Goal: Find specific page/section: Locate a particular part of the current website

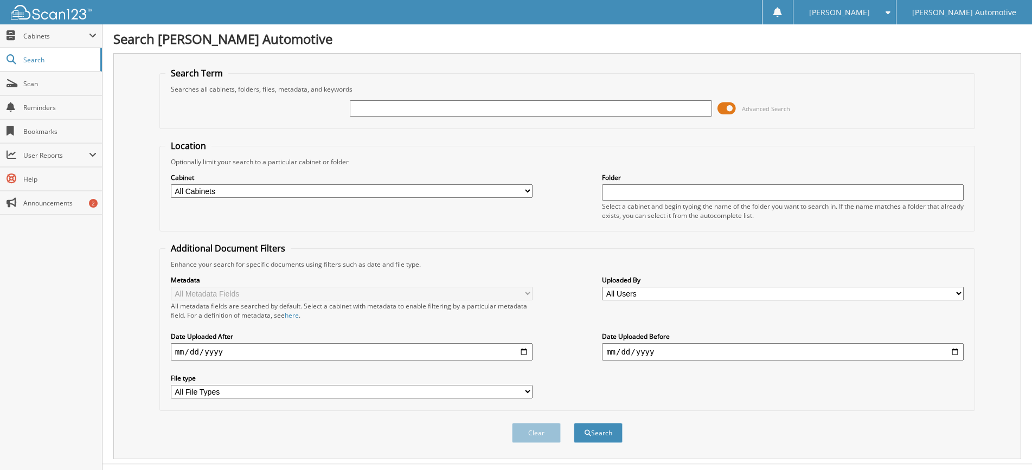
click at [367, 107] on input "text" at bounding box center [531, 108] width 362 height 16
type input "101211"
click at [574, 423] on button "Search" at bounding box center [598, 433] width 49 height 20
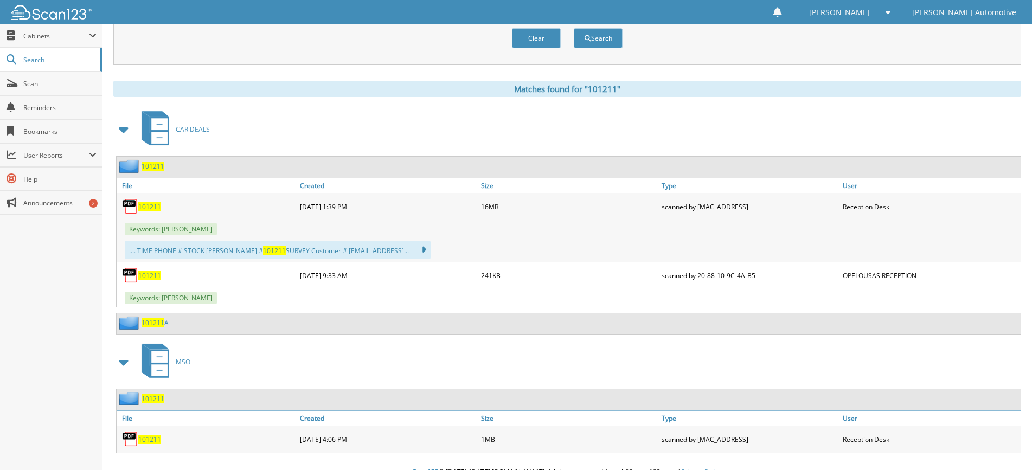
scroll to position [411, 0]
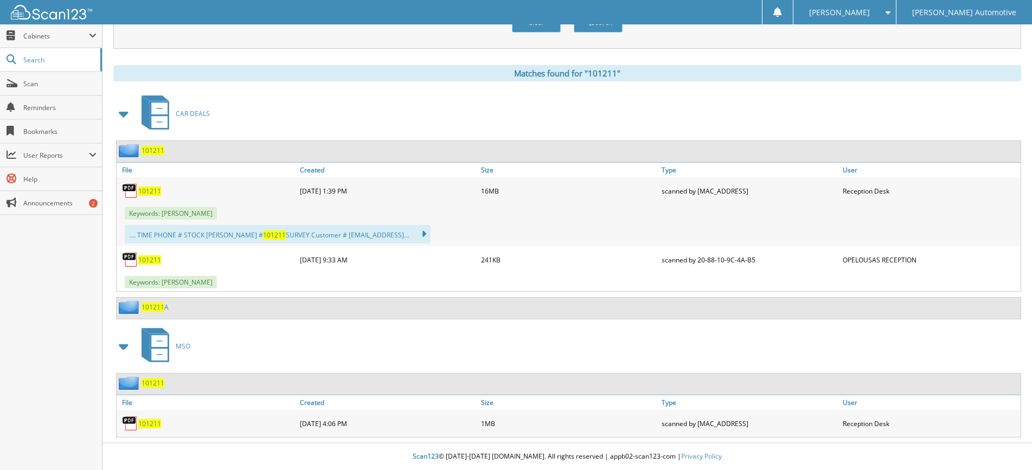
click at [153, 191] on span "101211" at bounding box center [149, 191] width 23 height 9
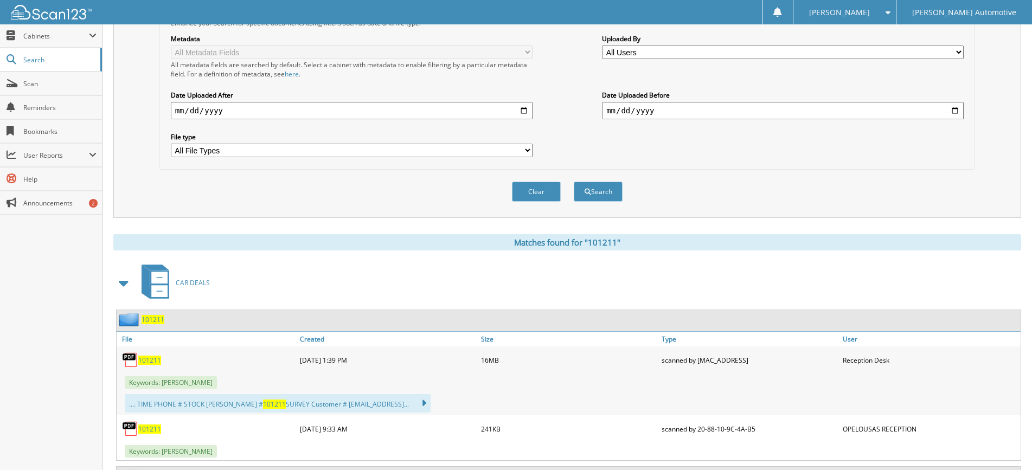
scroll to position [140, 0]
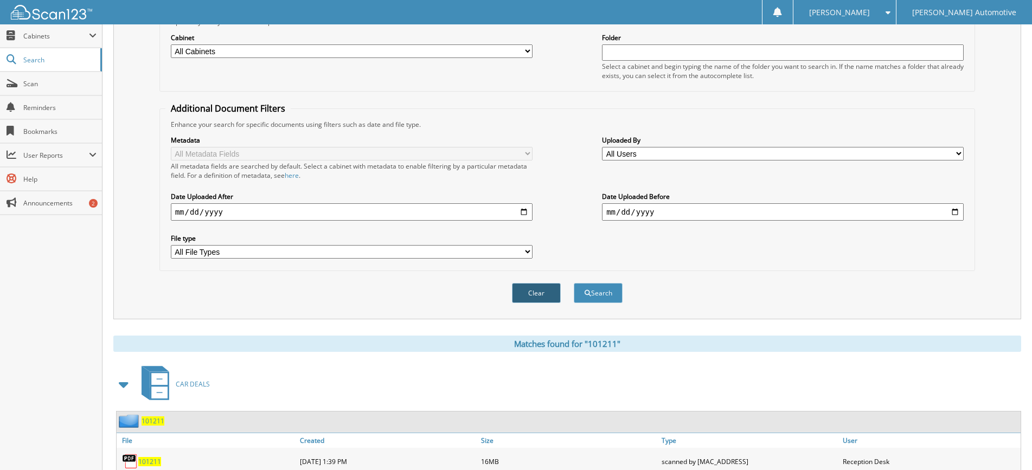
click at [529, 289] on button "Clear" at bounding box center [536, 293] width 49 height 20
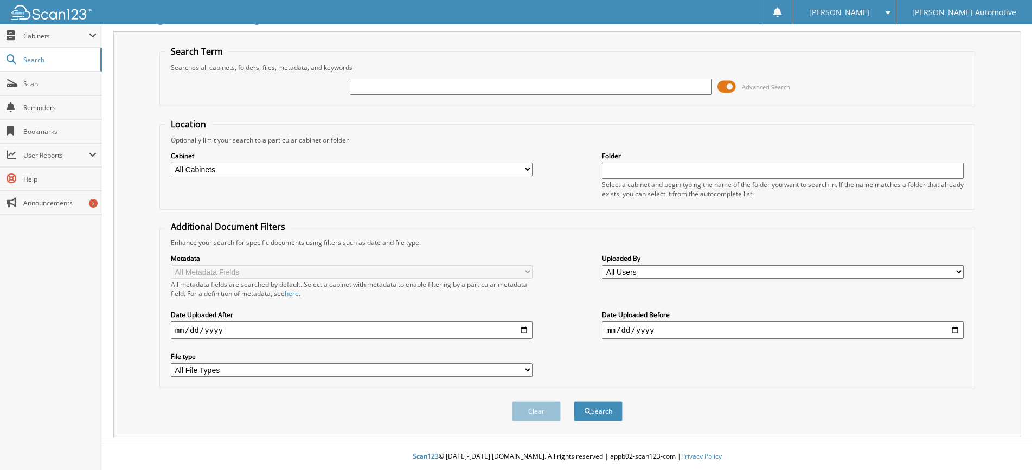
click at [384, 88] on input "text" at bounding box center [531, 87] width 362 height 16
type input "76849"
click at [574, 401] on button "Search" at bounding box center [598, 411] width 49 height 20
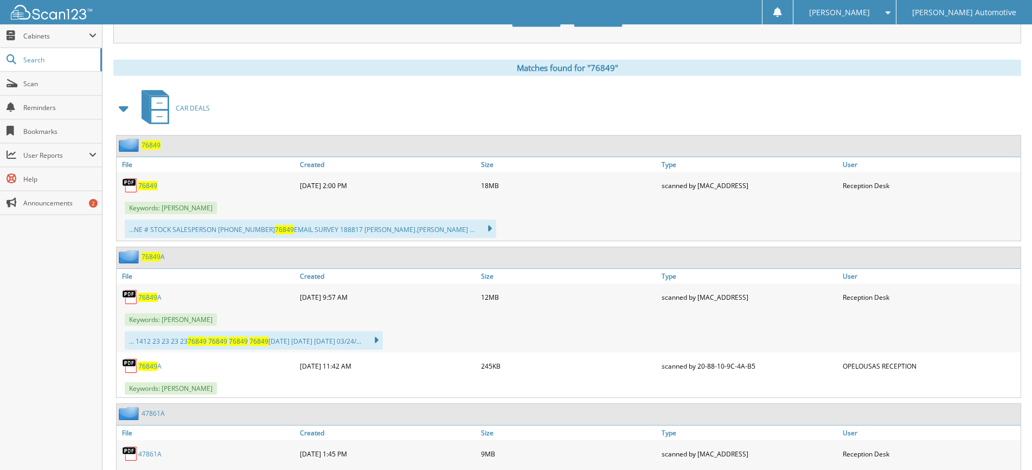
scroll to position [434, 0]
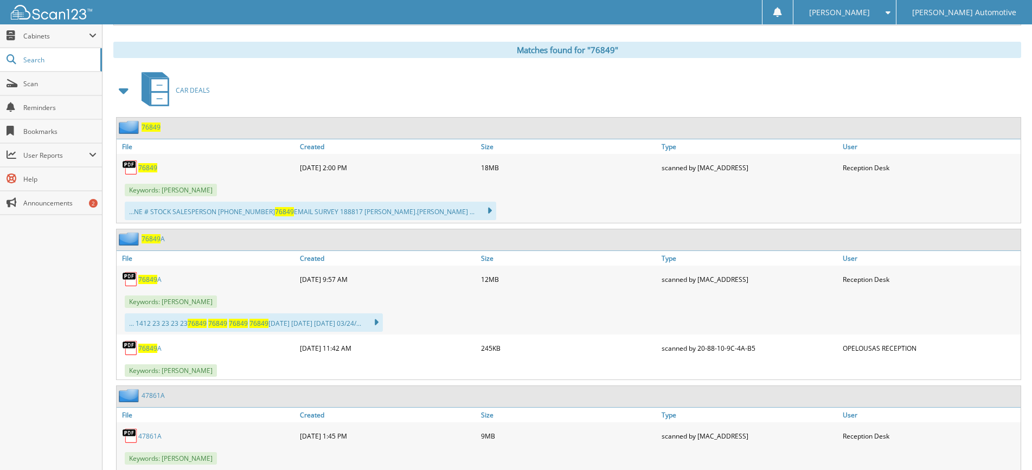
click at [155, 166] on span "76849" at bounding box center [147, 167] width 19 height 9
click at [146, 169] on span "76849" at bounding box center [147, 167] width 19 height 9
click at [145, 169] on span "76849" at bounding box center [147, 167] width 19 height 9
